Goal: Complete application form

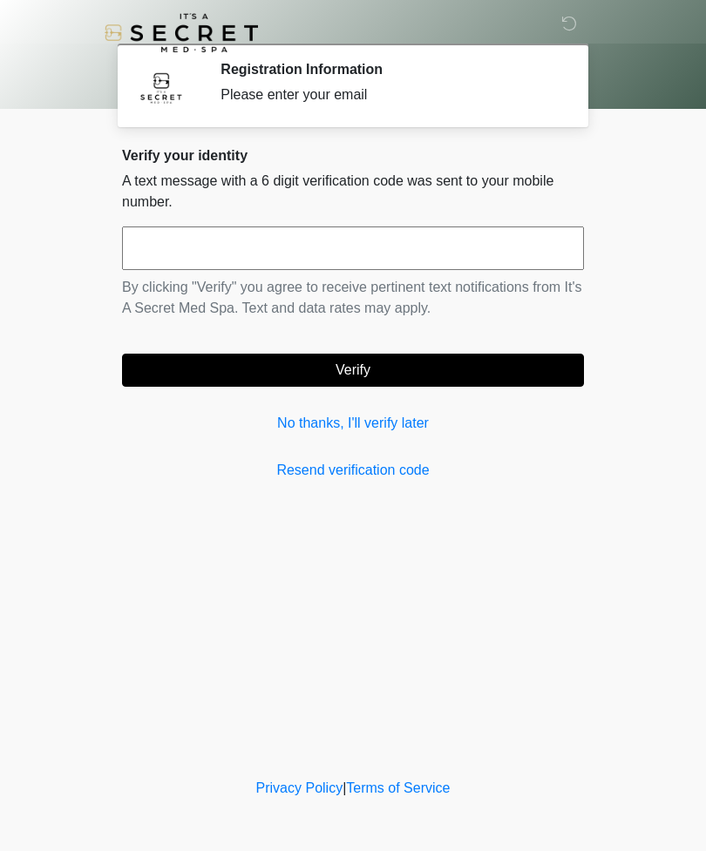
click at [444, 268] on input "text" at bounding box center [353, 249] width 462 height 44
type input "******"
click at [484, 369] on button "Verify" at bounding box center [353, 370] width 462 height 33
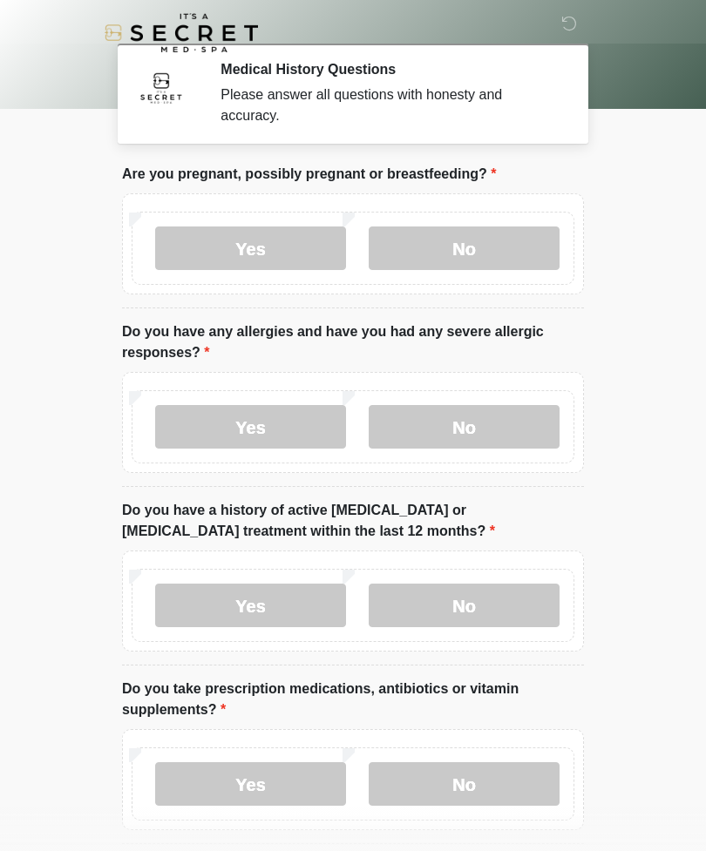
click at [476, 264] on label "No" at bounding box center [464, 249] width 191 height 44
click at [485, 439] on label "No" at bounding box center [464, 427] width 191 height 44
click at [501, 601] on label "No" at bounding box center [464, 606] width 191 height 44
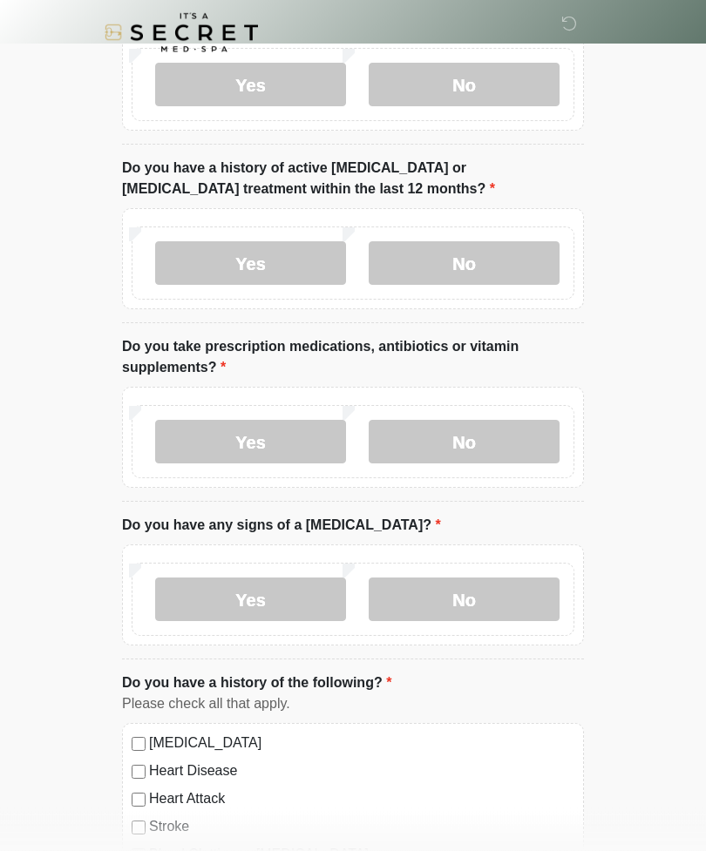
scroll to position [342, 0]
click at [283, 451] on label "Yes" at bounding box center [250, 442] width 191 height 44
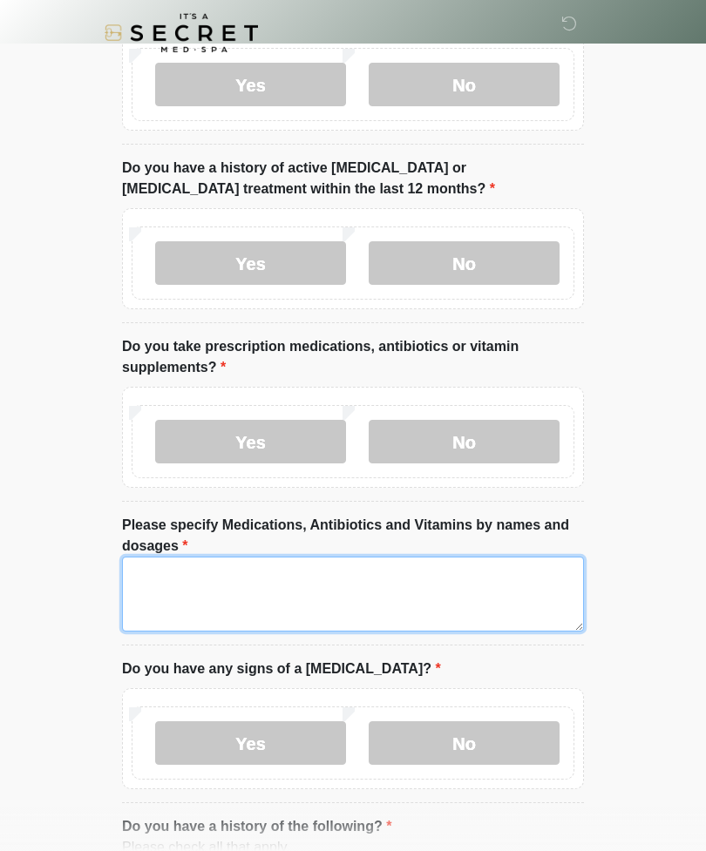
click at [262, 586] on textarea "Please specify Medications, Antibiotics and Vitamins by names and dosages" at bounding box center [353, 594] width 462 height 75
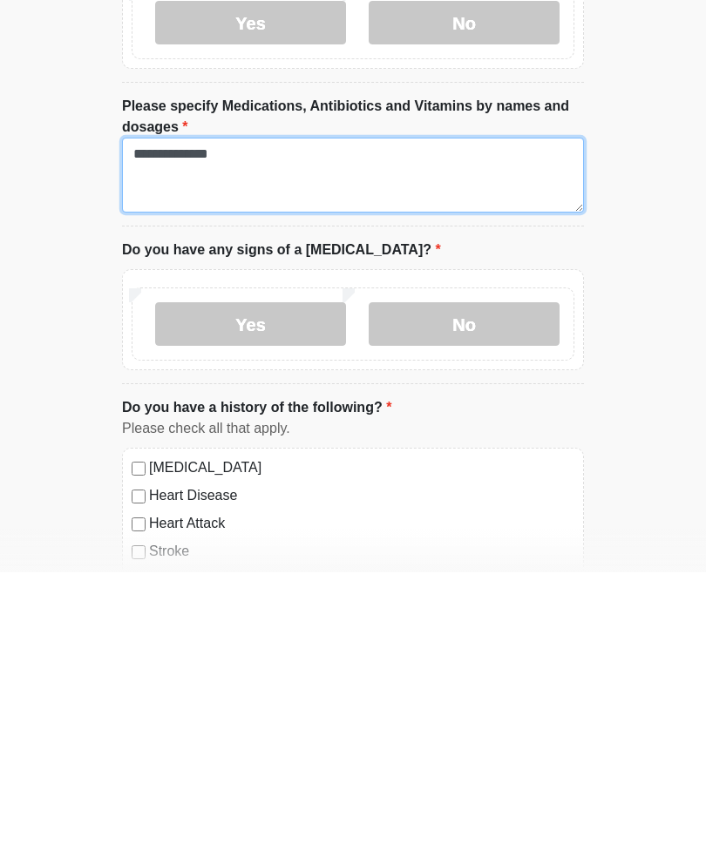
scroll to position [503, 0]
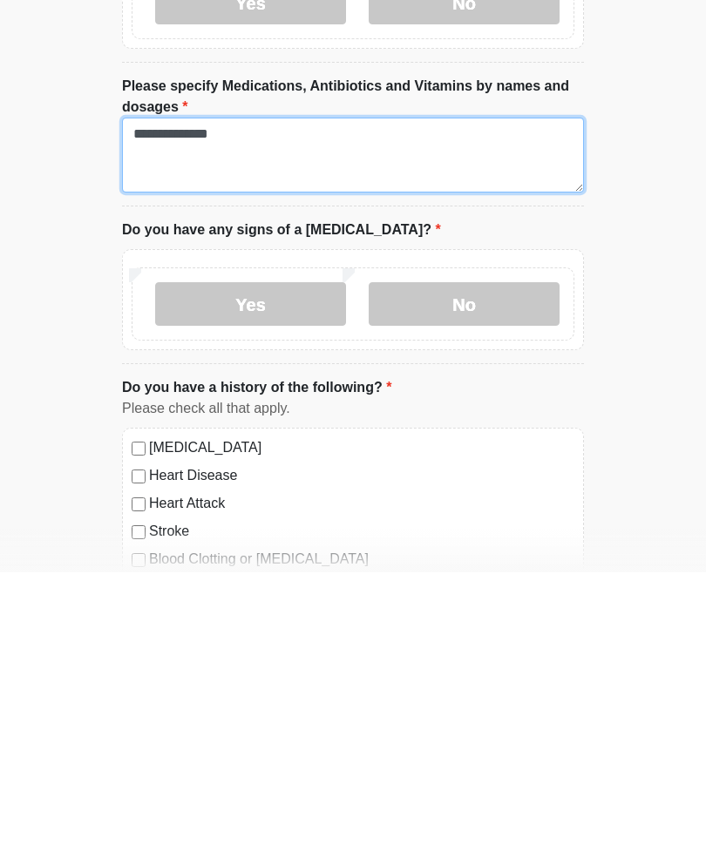
type textarea "**********"
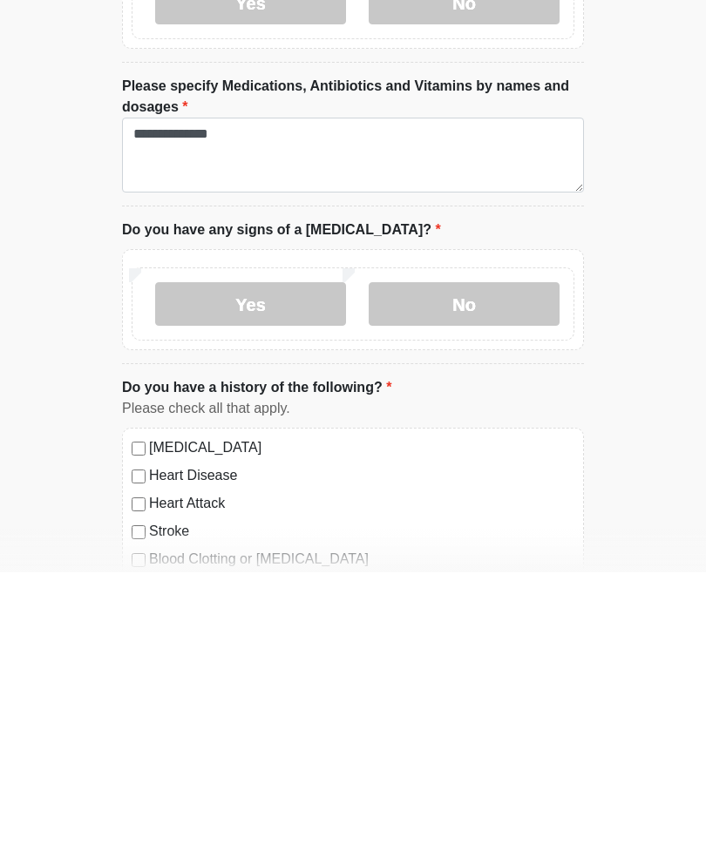
click at [508, 561] on label "No" at bounding box center [464, 583] width 191 height 44
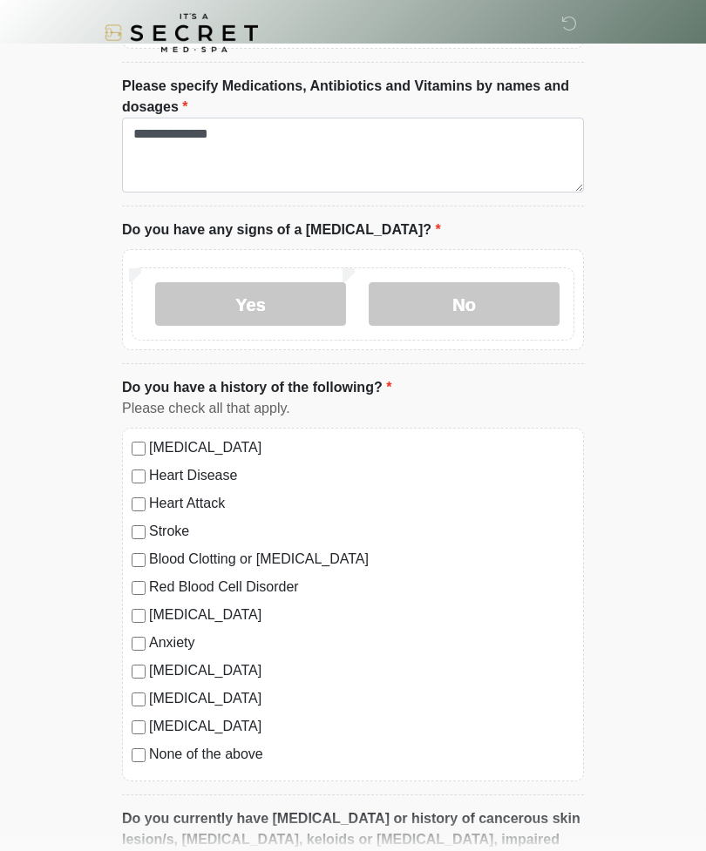
click at [186, 648] on label "Anxiety" at bounding box center [361, 643] width 425 height 21
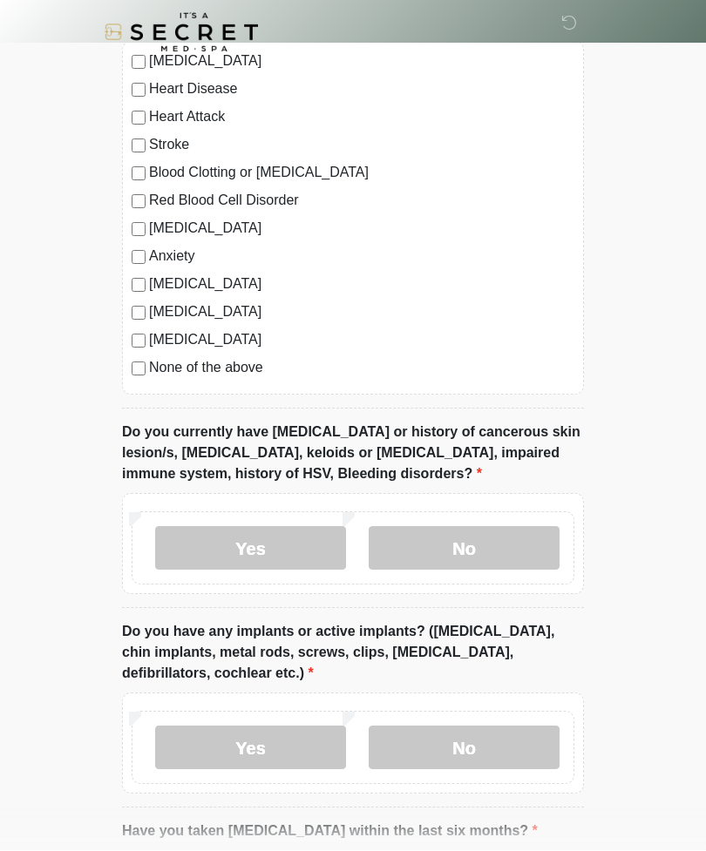
click at [480, 561] on label "No" at bounding box center [464, 549] width 191 height 44
click at [505, 748] on label "No" at bounding box center [464, 748] width 191 height 44
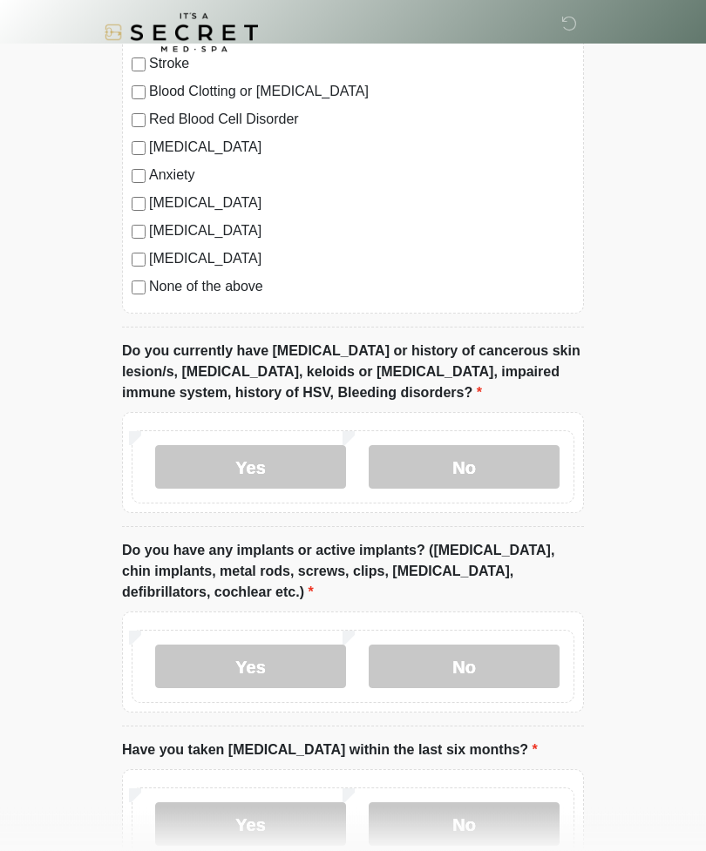
scroll to position [1364, 0]
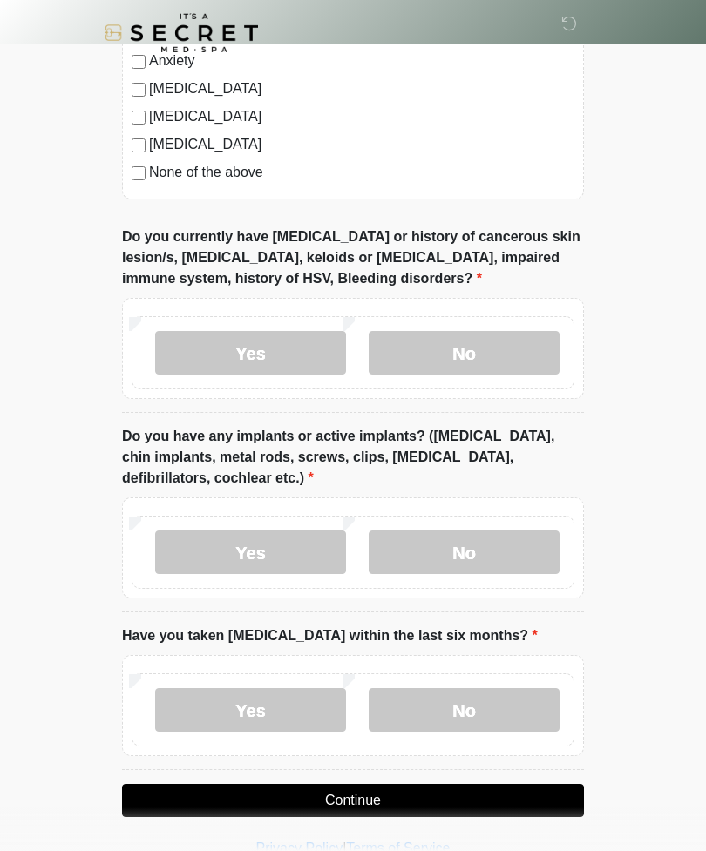
click at [503, 704] on label "No" at bounding box center [464, 710] width 191 height 44
click at [434, 796] on button "Continue" at bounding box center [353, 800] width 462 height 33
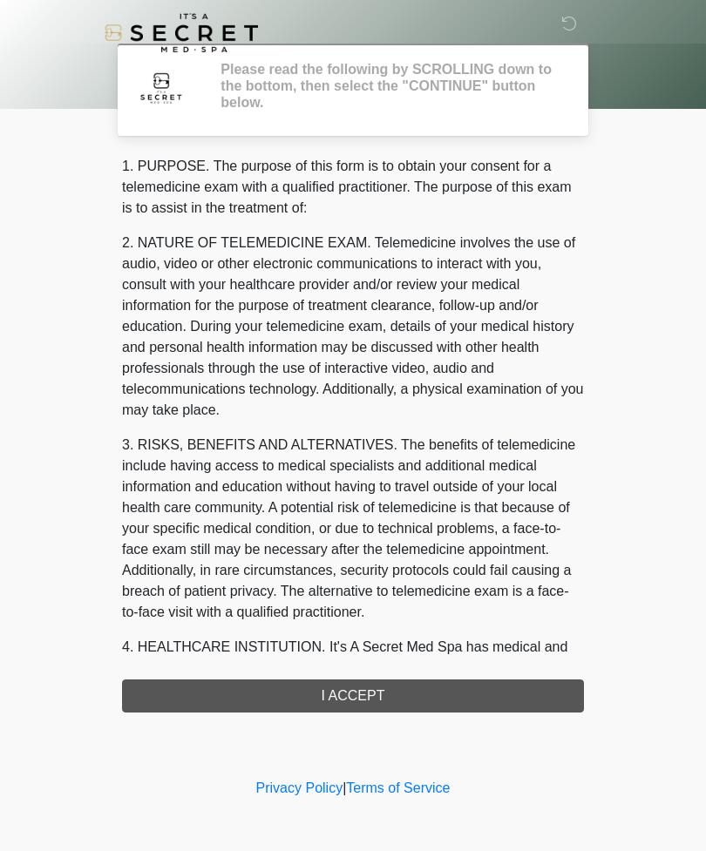
scroll to position [0, 0]
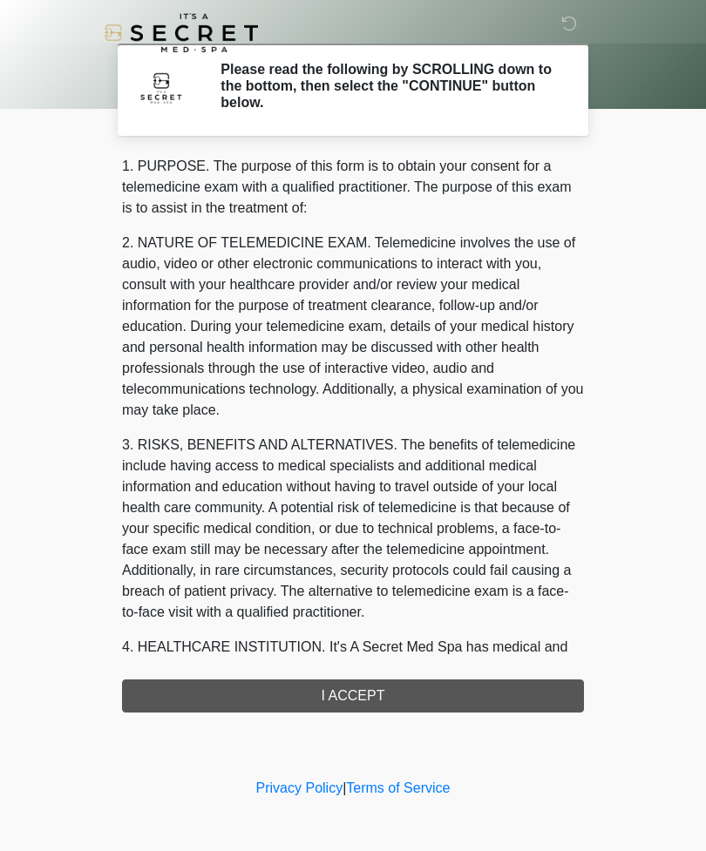
click at [386, 695] on div "1. PURPOSE. The purpose of this form is to obtain your consent for a telemedici…" at bounding box center [353, 434] width 462 height 557
click at [342, 702] on div "1. PURPOSE. The purpose of this form is to obtain your consent for a telemedici…" at bounding box center [353, 434] width 462 height 557
click at [319, 703] on div "1. PURPOSE. The purpose of this form is to obtain your consent for a telemedici…" at bounding box center [353, 434] width 462 height 557
click at [328, 701] on div "1. PURPOSE. The purpose of this form is to obtain your consent for a telemedici…" at bounding box center [353, 434] width 462 height 557
click at [427, 687] on div "1. PURPOSE. The purpose of this form is to obtain your consent for a telemedici…" at bounding box center [353, 434] width 462 height 557
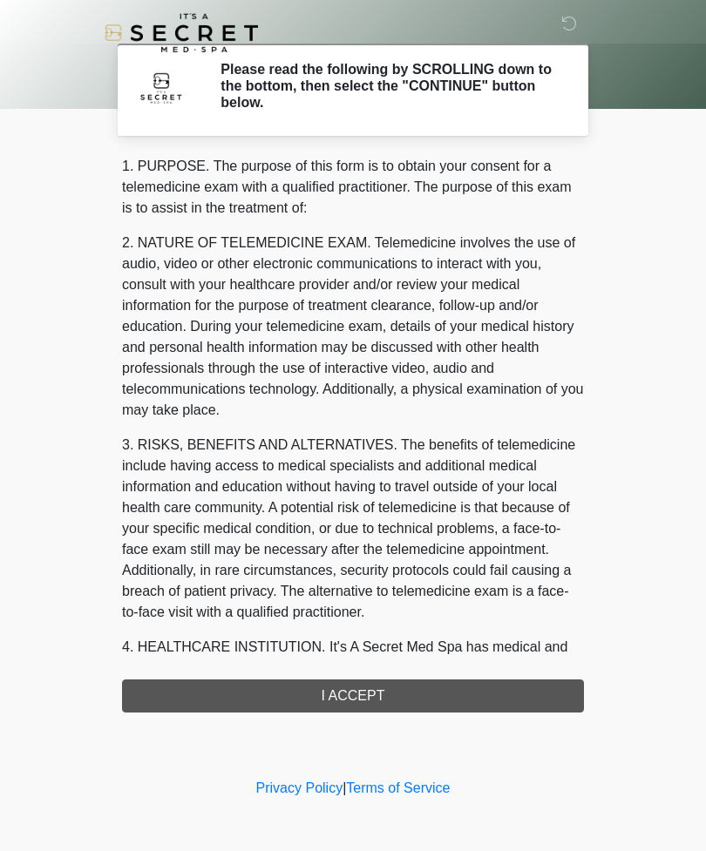
click at [401, 706] on div "1. PURPOSE. The purpose of this form is to obtain your consent for a telemedici…" at bounding box center [353, 434] width 462 height 557
click at [386, 692] on div "1. PURPOSE. The purpose of this form is to obtain your consent for a telemedici…" at bounding box center [353, 434] width 462 height 557
click at [380, 694] on div "1. PURPOSE. The purpose of this form is to obtain your consent for a telemedici…" at bounding box center [353, 434] width 462 height 557
click at [383, 687] on div "1. PURPOSE. The purpose of this form is to obtain your consent for a telemedici…" at bounding box center [353, 434] width 462 height 557
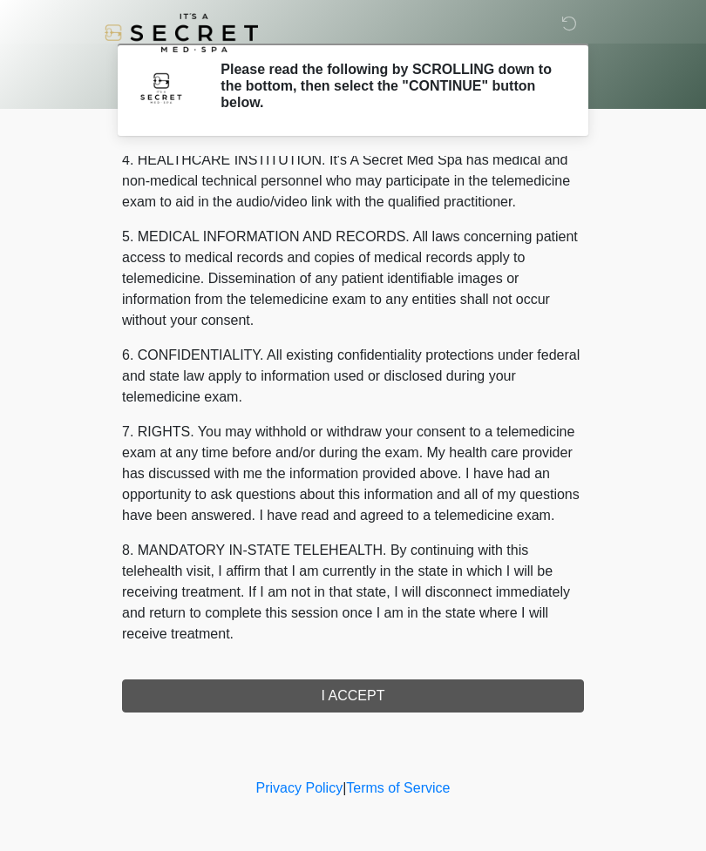
click at [413, 693] on div "1. PURPOSE. The purpose of this form is to obtain your consent for a telemedici…" at bounding box center [353, 434] width 462 height 557
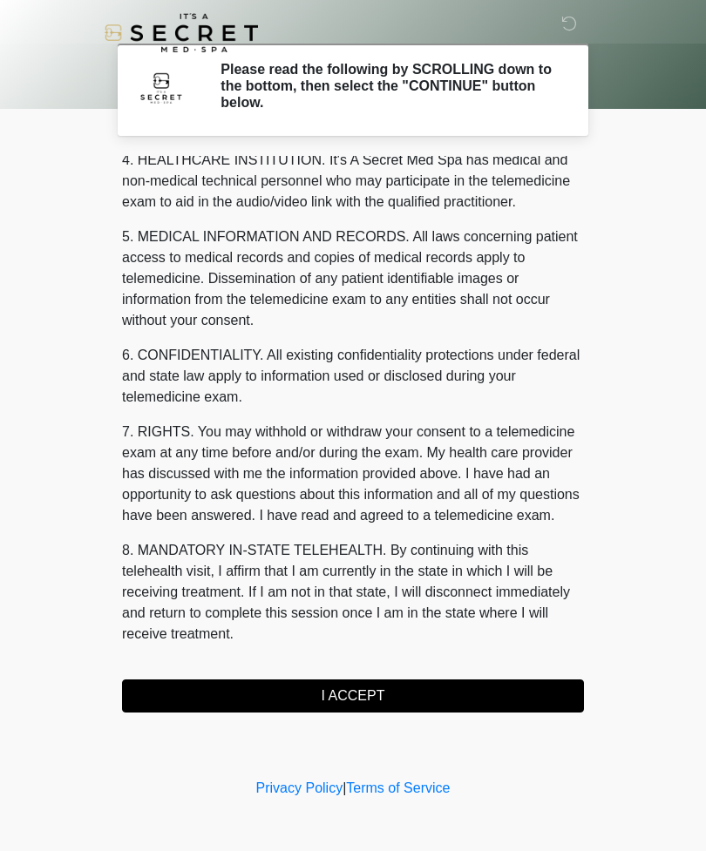
click at [412, 693] on button "I ACCEPT" at bounding box center [353, 696] width 462 height 33
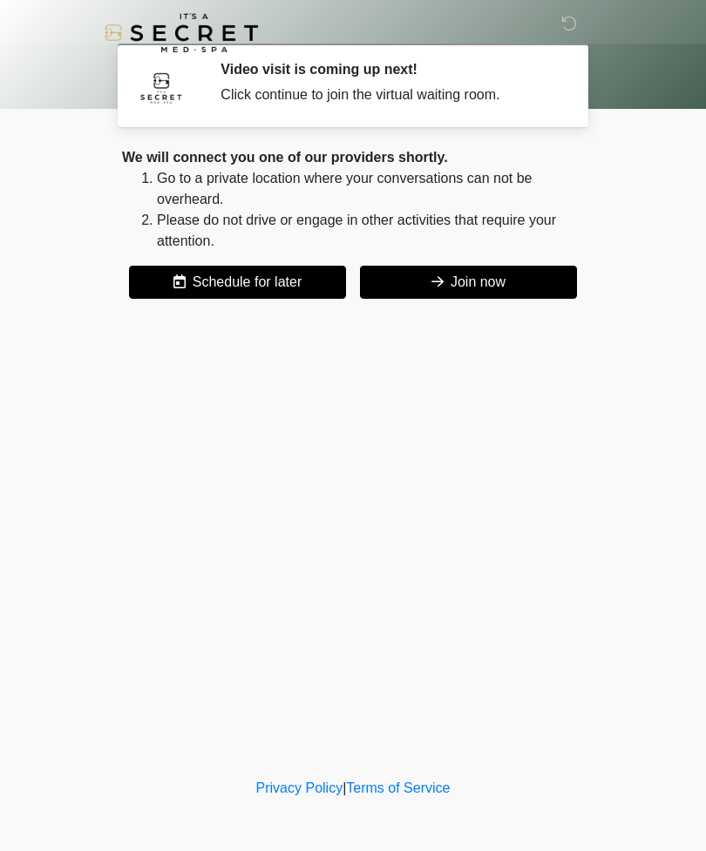
click at [515, 282] on button "Join now" at bounding box center [468, 282] width 217 height 33
